Goal: Complete application form

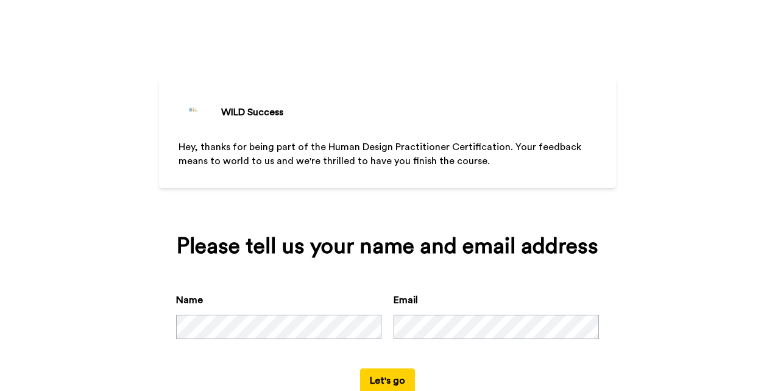
scroll to position [35, 0]
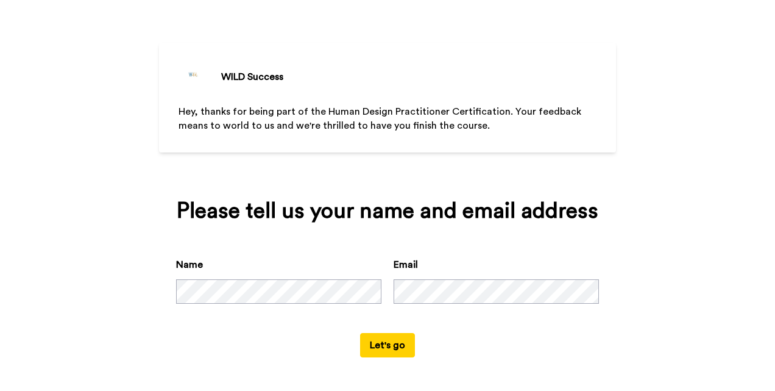
click at [386, 345] on button "Let's go" at bounding box center [387, 345] width 55 height 24
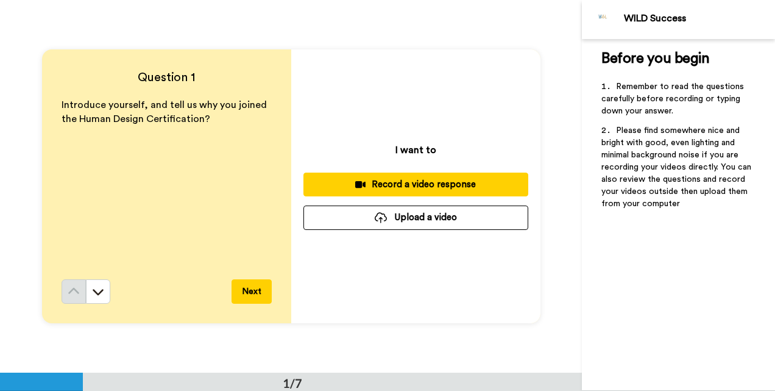
scroll to position [13, 0]
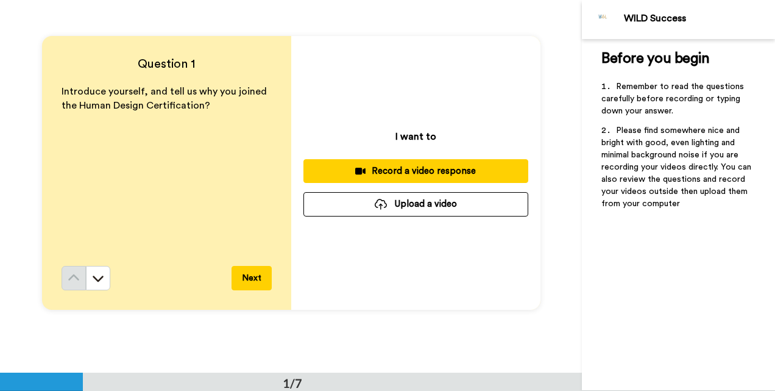
click at [249, 275] on button "Next" at bounding box center [252, 278] width 40 height 24
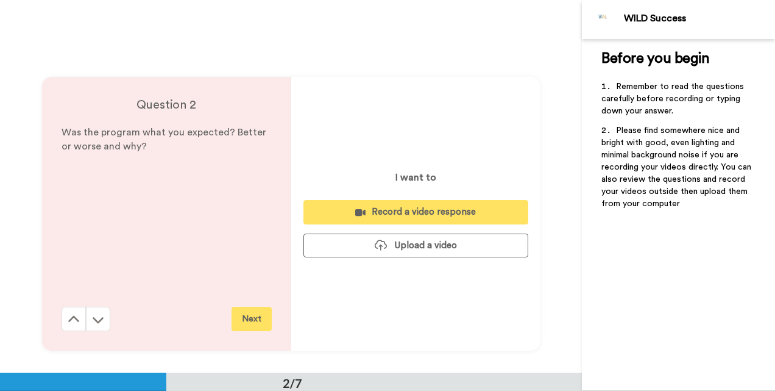
scroll to position [372, 0]
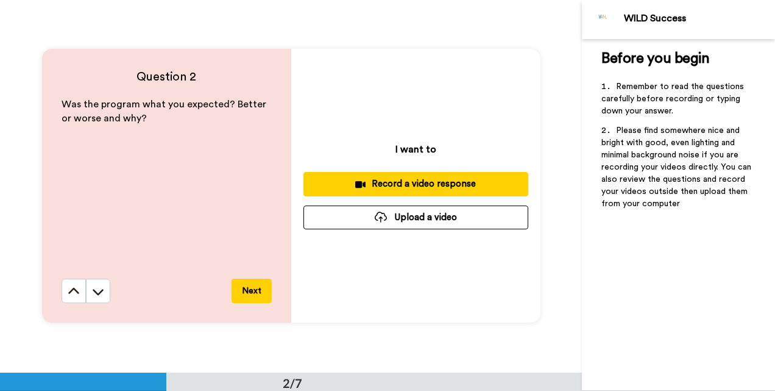
click at [249, 292] on button "Next" at bounding box center [252, 291] width 40 height 24
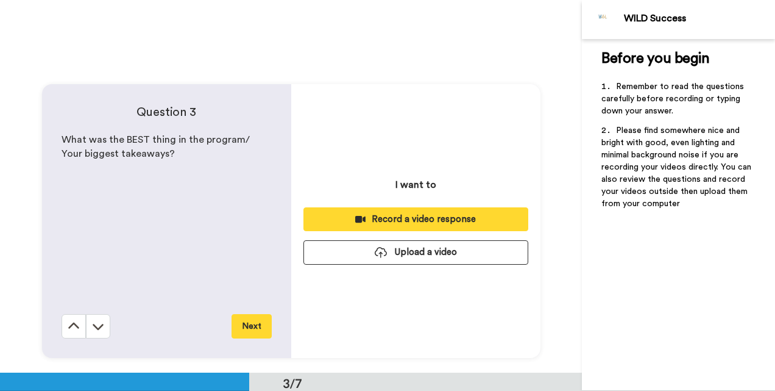
scroll to position [745, 0]
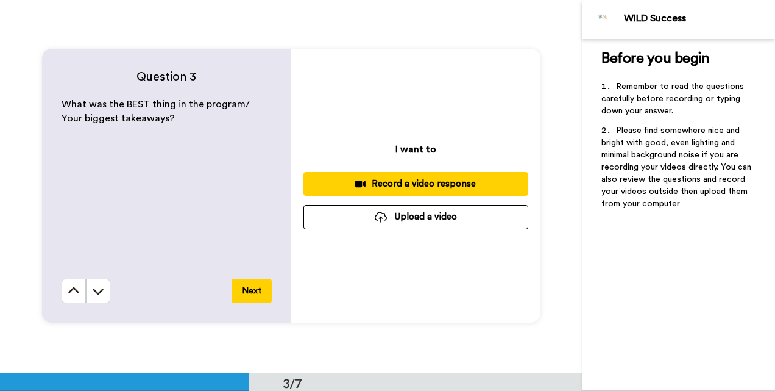
click at [249, 292] on button "Next" at bounding box center [252, 291] width 40 height 24
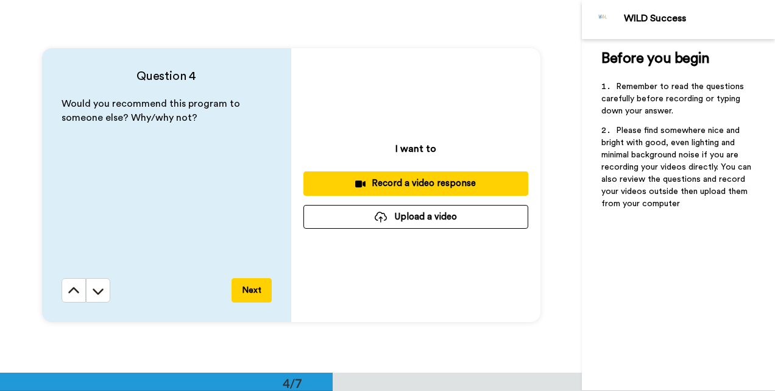
click at [249, 292] on button "Next" at bounding box center [252, 290] width 40 height 24
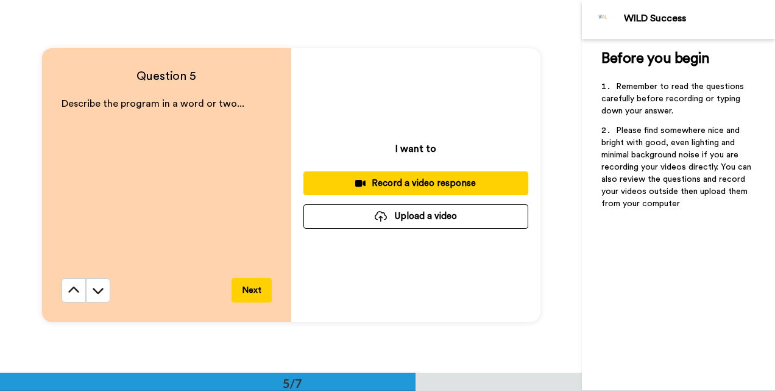
click at [249, 292] on button "Next" at bounding box center [252, 290] width 40 height 24
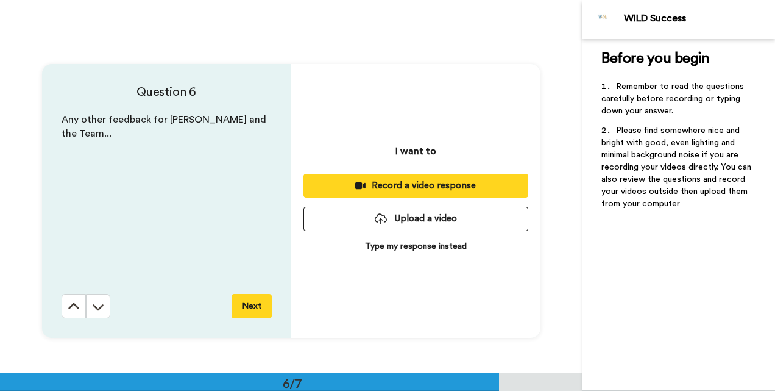
scroll to position [1862, 0]
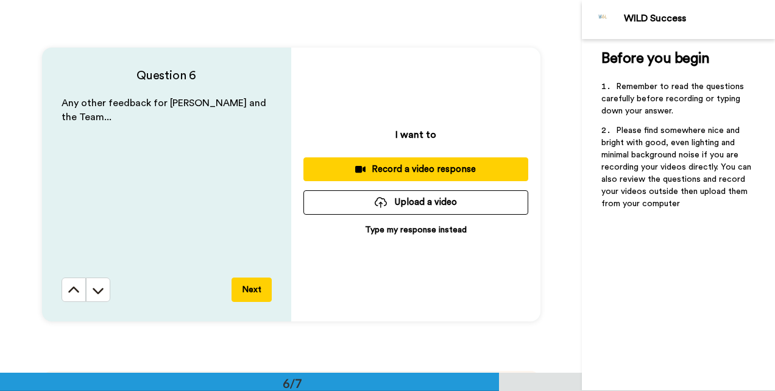
click at [249, 292] on button "Next" at bounding box center [252, 289] width 40 height 24
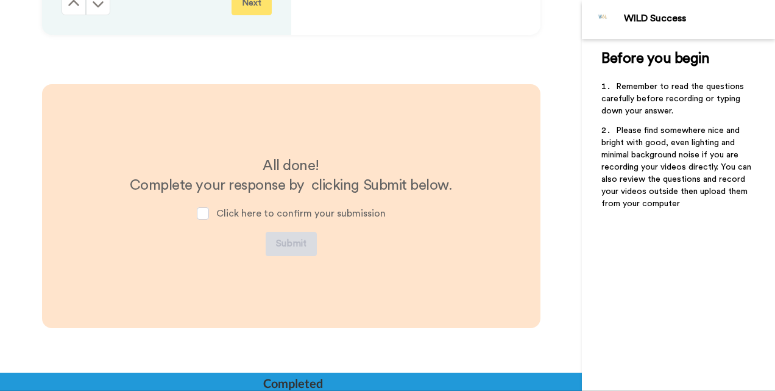
scroll to position [2170, 0]
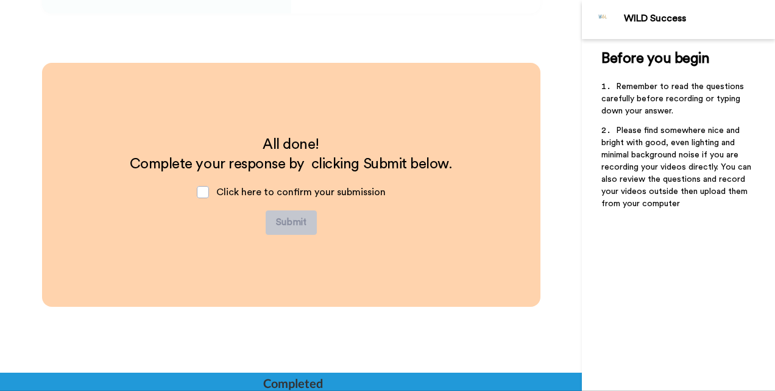
click at [194, 197] on div "Click here to confirm your submission" at bounding box center [291, 192] width 208 height 37
click at [200, 197] on span at bounding box center [203, 192] width 12 height 12
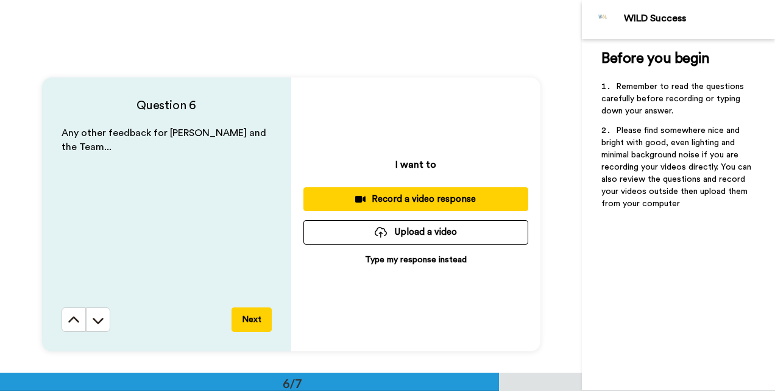
scroll to position [1833, 0]
